Goal: Book appointment/travel/reservation

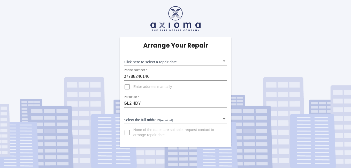
click at [141, 122] on body "Arrange Your Repair Click here to select a repair date ​ Phone Number   * 07788…" at bounding box center [175, 84] width 351 height 168
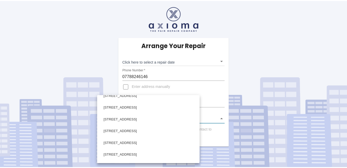
scroll to position [256, 0]
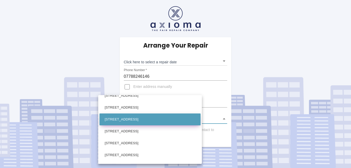
click at [129, 121] on li "[STREET_ADDRESS]" at bounding box center [149, 119] width 101 height 12
type input "[STREET_ADDRESS]"
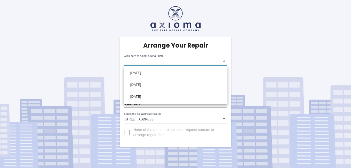
click at [199, 63] on body "Arrange Your Repair Click here to select a repair date ​ Phone Number   * 07788…" at bounding box center [175, 84] width 351 height 168
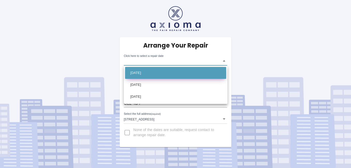
click at [160, 76] on li "[DATE]" at bounding box center [175, 73] width 101 height 12
type input "[DATE]T00:00:00.000Z"
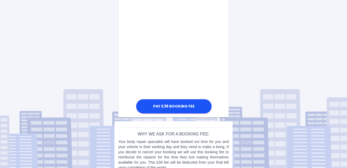
scroll to position [292, 0]
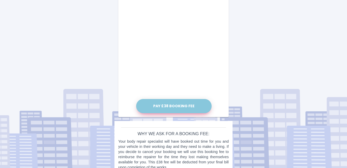
click at [170, 108] on button "Pay £38 Booking Fee" at bounding box center [173, 106] width 75 height 14
